Goal: Information Seeking & Learning: Learn about a topic

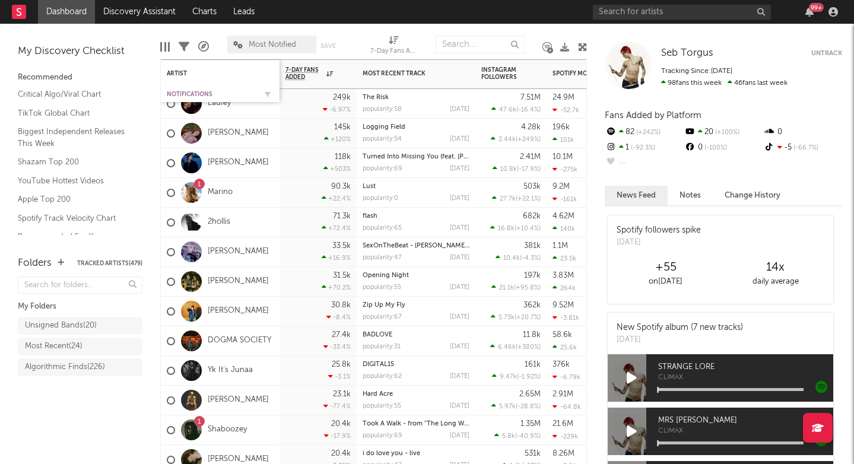
click at [180, 91] on div "Notifications" at bounding box center [211, 94] width 89 height 7
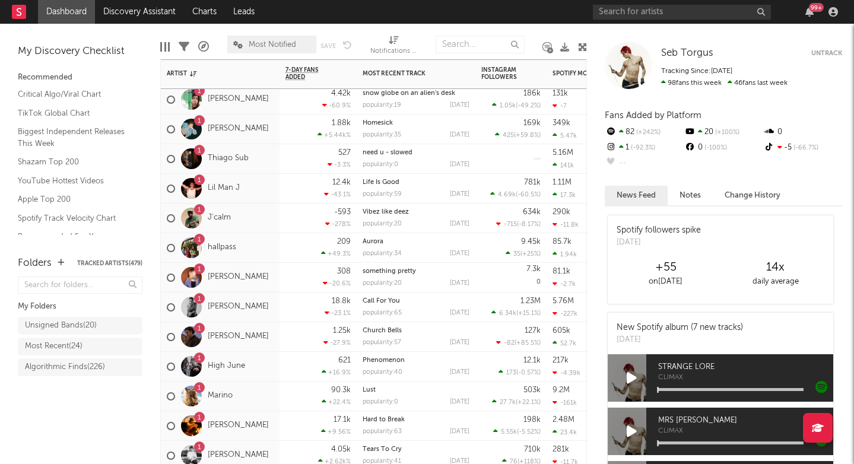
click at [268, 320] on div "1 Cameron Whitcomb" at bounding box center [218, 307] width 102 height 34
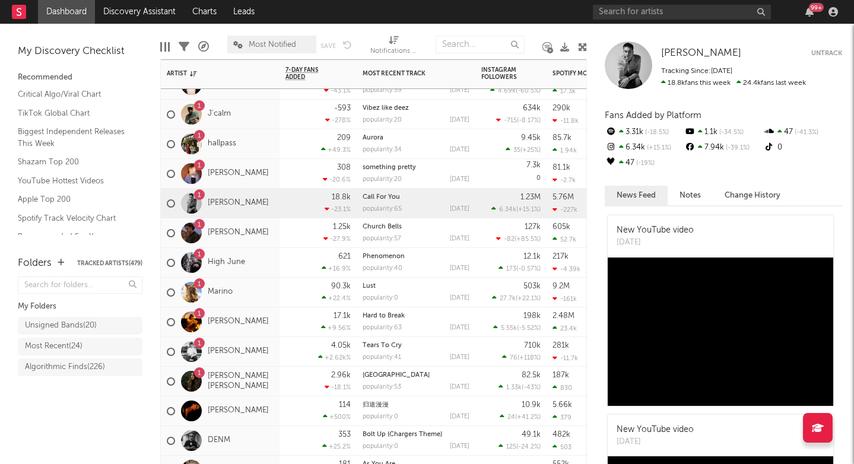
click at [270, 363] on div "1 Jonas Conner" at bounding box center [220, 352] width 119 height 30
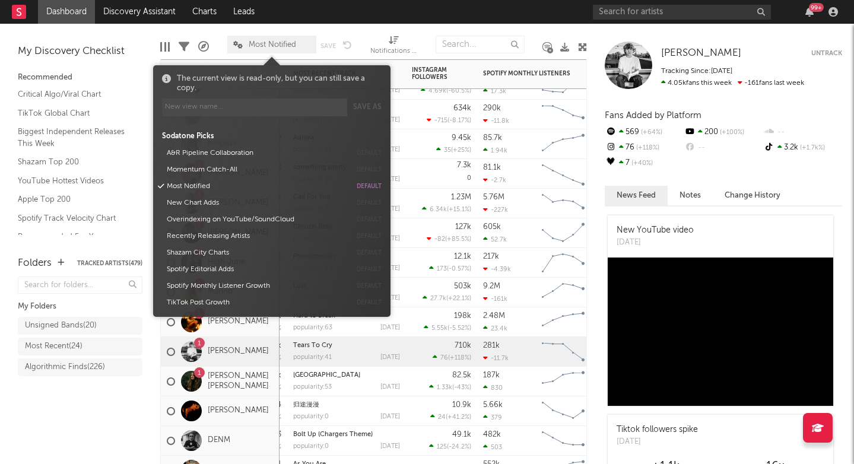
click at [256, 43] on span "Most Notified" at bounding box center [272, 45] width 47 height 8
click at [211, 167] on button "Momentum Catch-All" at bounding box center [257, 169] width 188 height 17
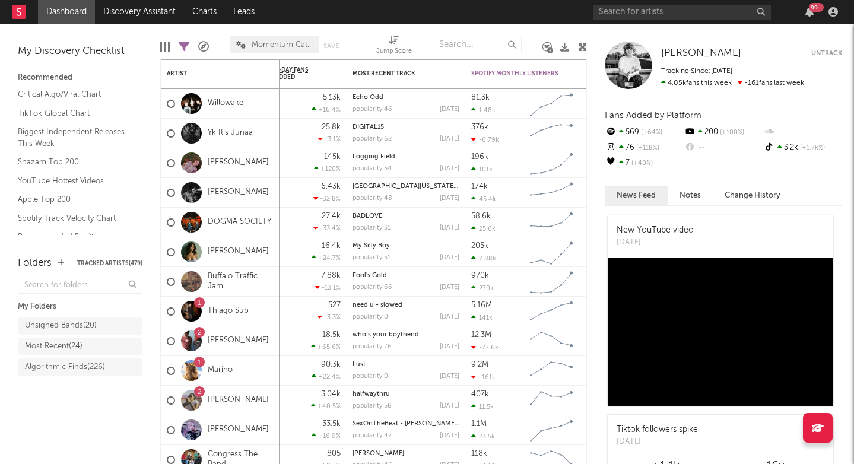
click at [68, 425] on div "Folders Tracked Artists ( 479 ) My Folders Unsigned Bands ( 20 ) Most Recent ( …" at bounding box center [80, 354] width 160 height 220
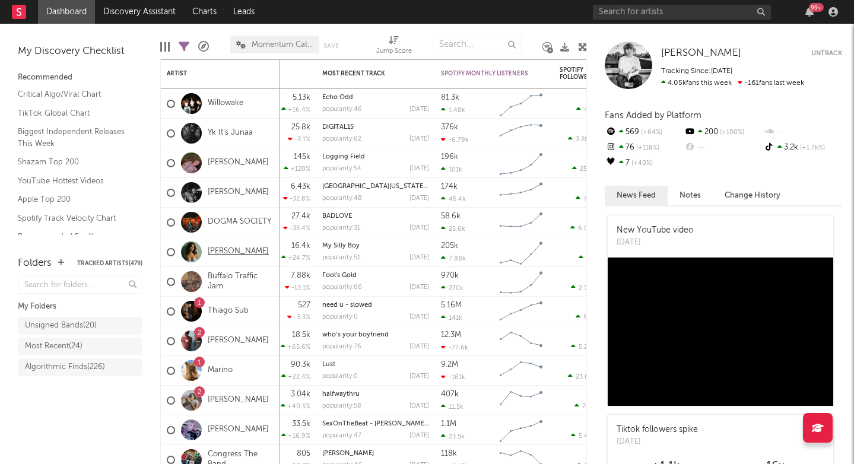
click at [224, 249] on link "[PERSON_NAME]" at bounding box center [238, 252] width 61 height 10
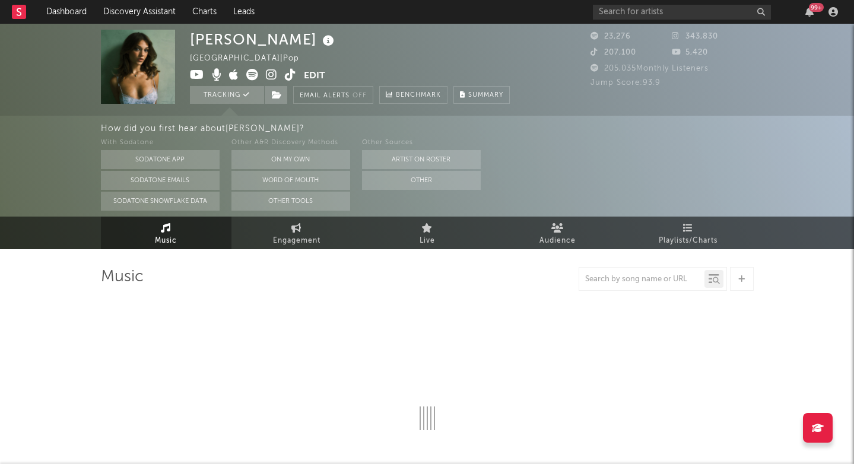
select select "1w"
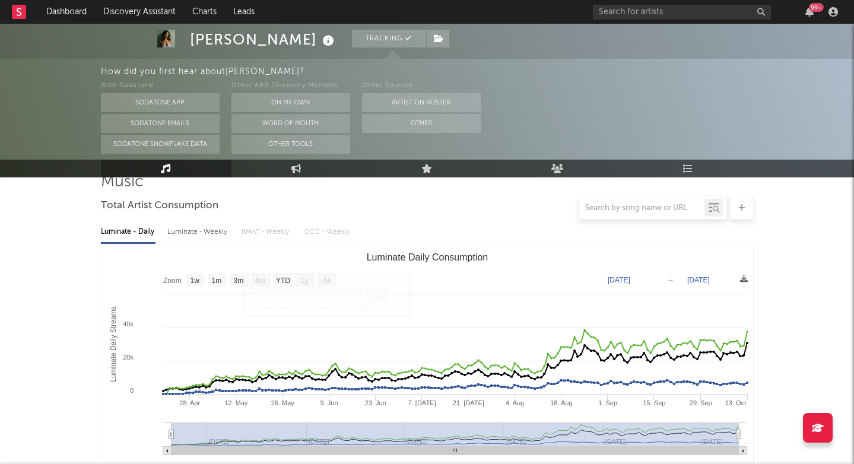
scroll to position [59, 0]
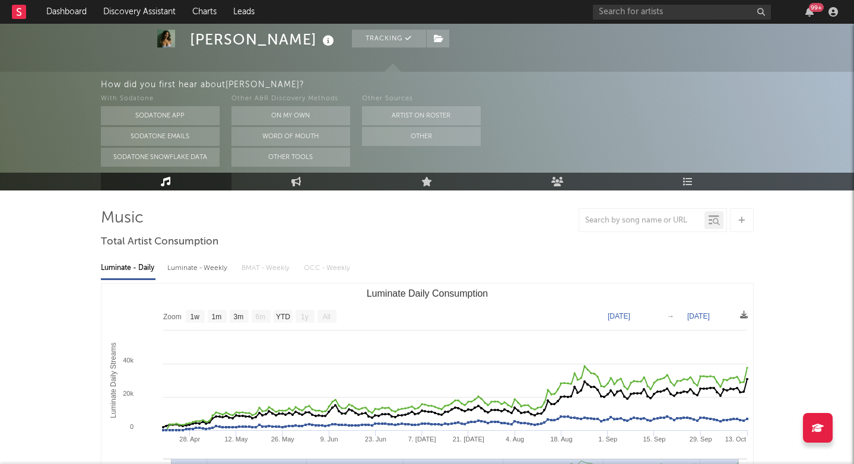
click at [188, 270] on div "Luminate - Weekly" at bounding box center [198, 268] width 62 height 20
select select "6m"
